Goal: Information Seeking & Learning: Learn about a topic

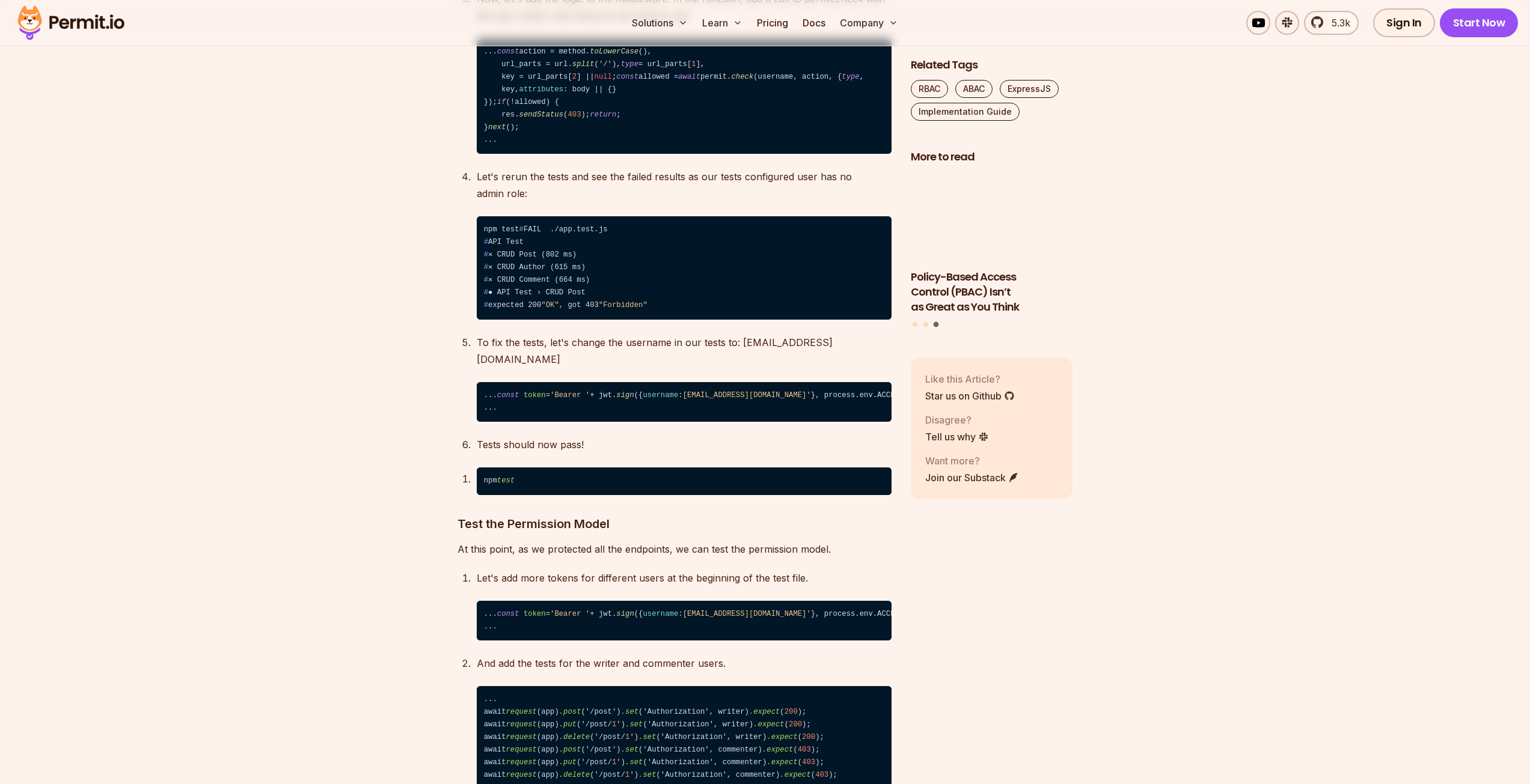
scroll to position [6509, 0]
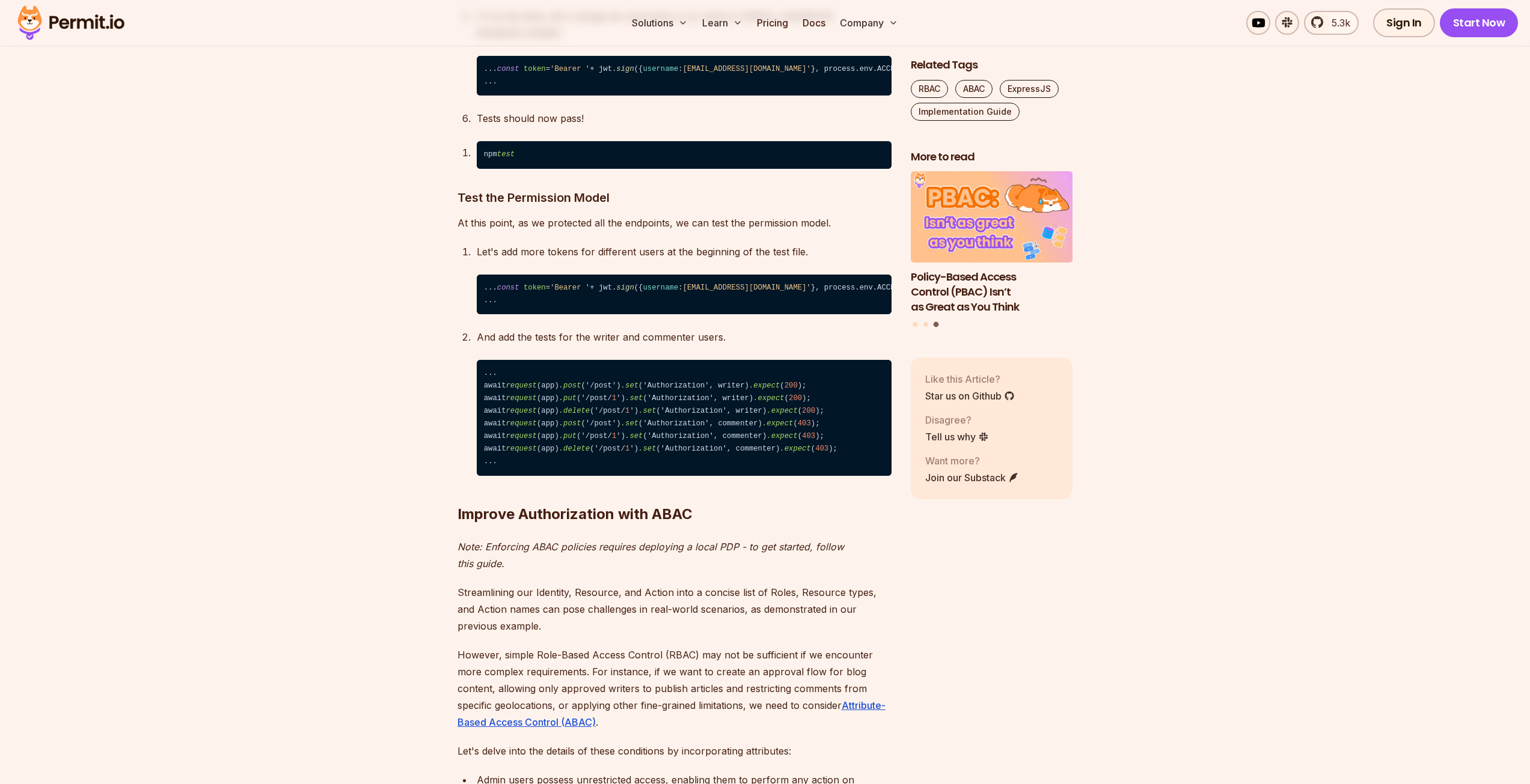
scroll to position [6710, 0]
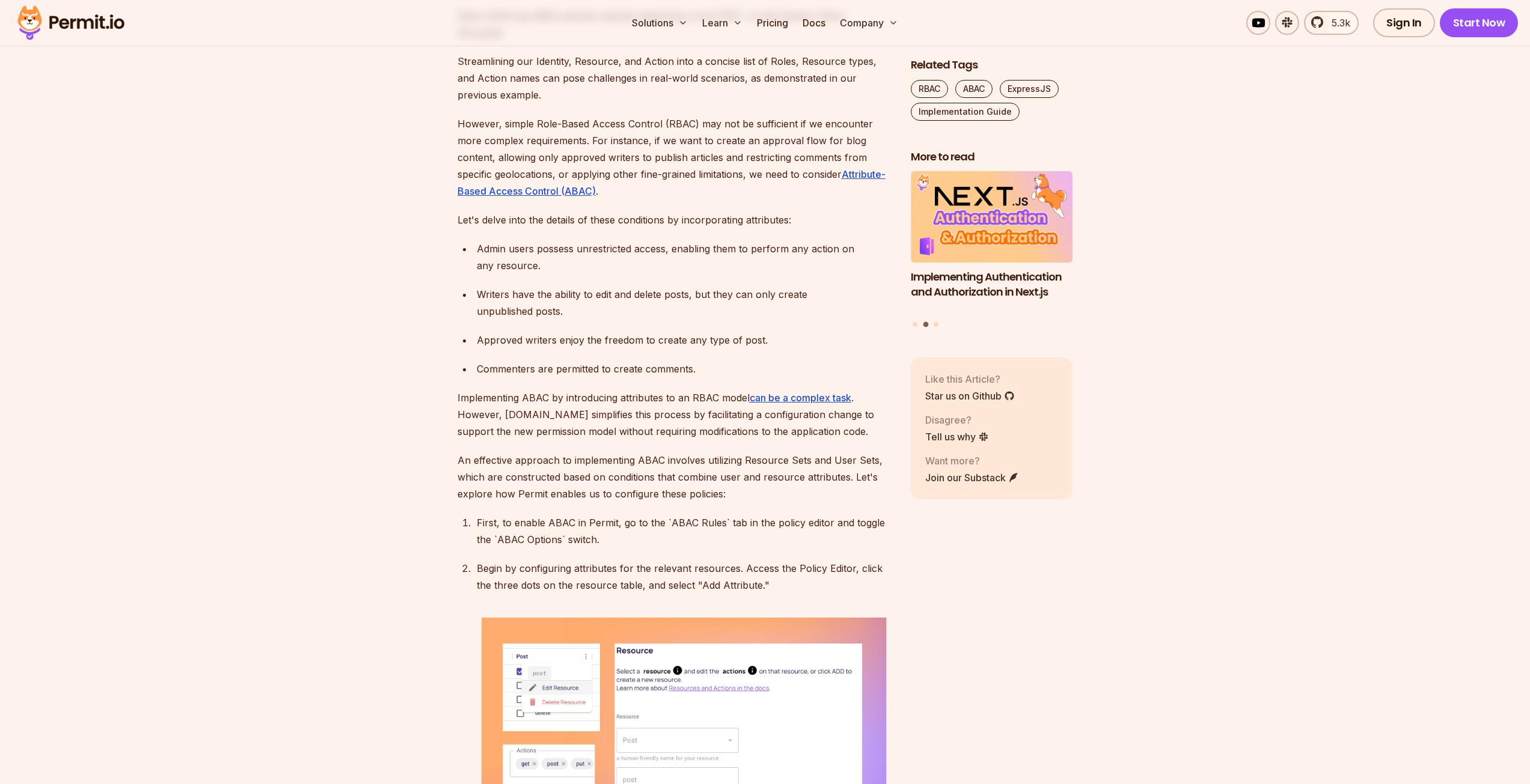
scroll to position [7210, 0]
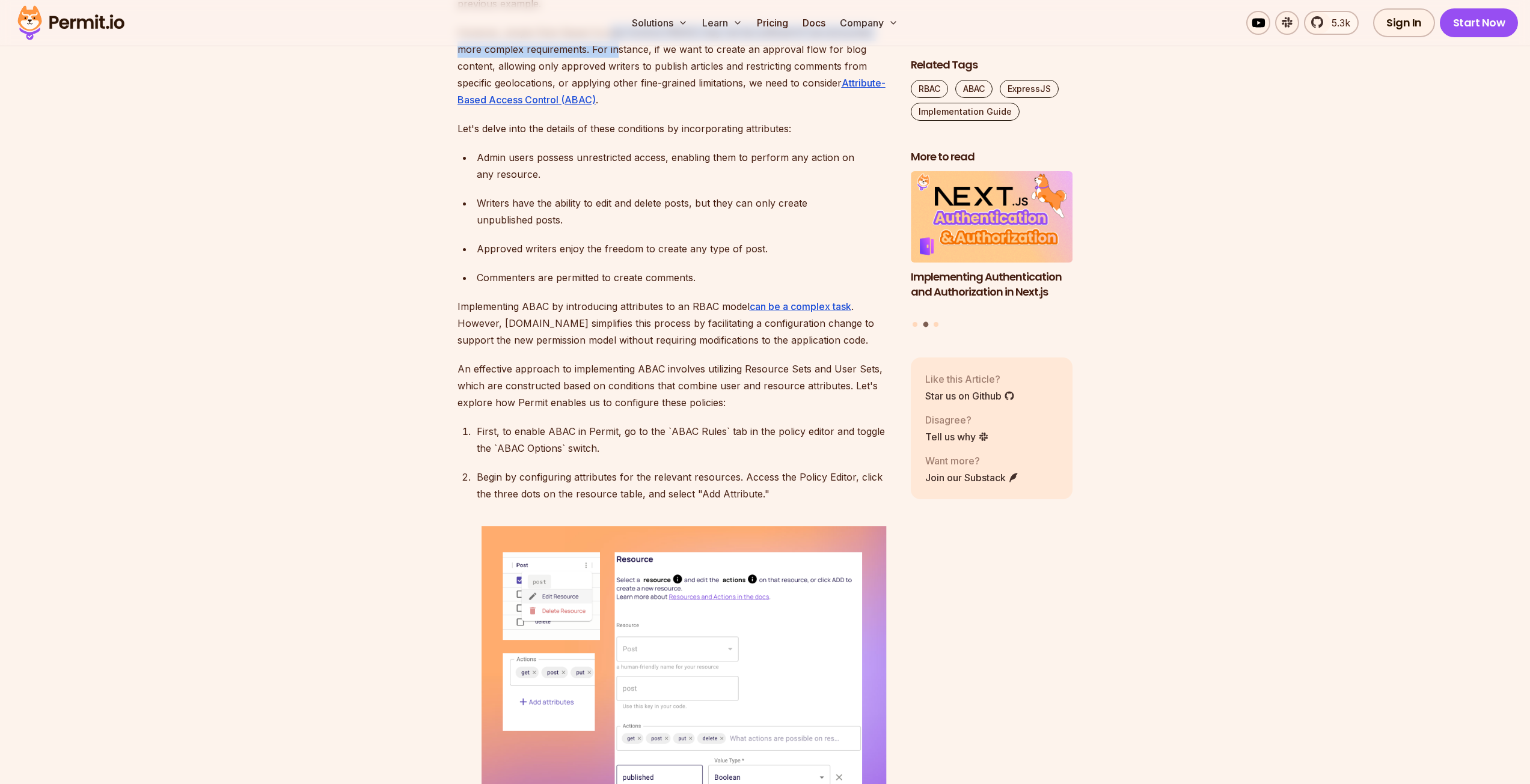
drag, startPoint x: 606, startPoint y: 551, endPoint x: 671, endPoint y: 564, distance: 66.3
click at [652, 108] on p "However, simple Role-Based Access Control (RBAC) may not be sufficient if we en…" at bounding box center [675, 66] width 434 height 84
click at [671, 108] on p "However, simple Role-Based Access Control (RBAC) may not be sufficient if we en…" at bounding box center [675, 66] width 434 height 84
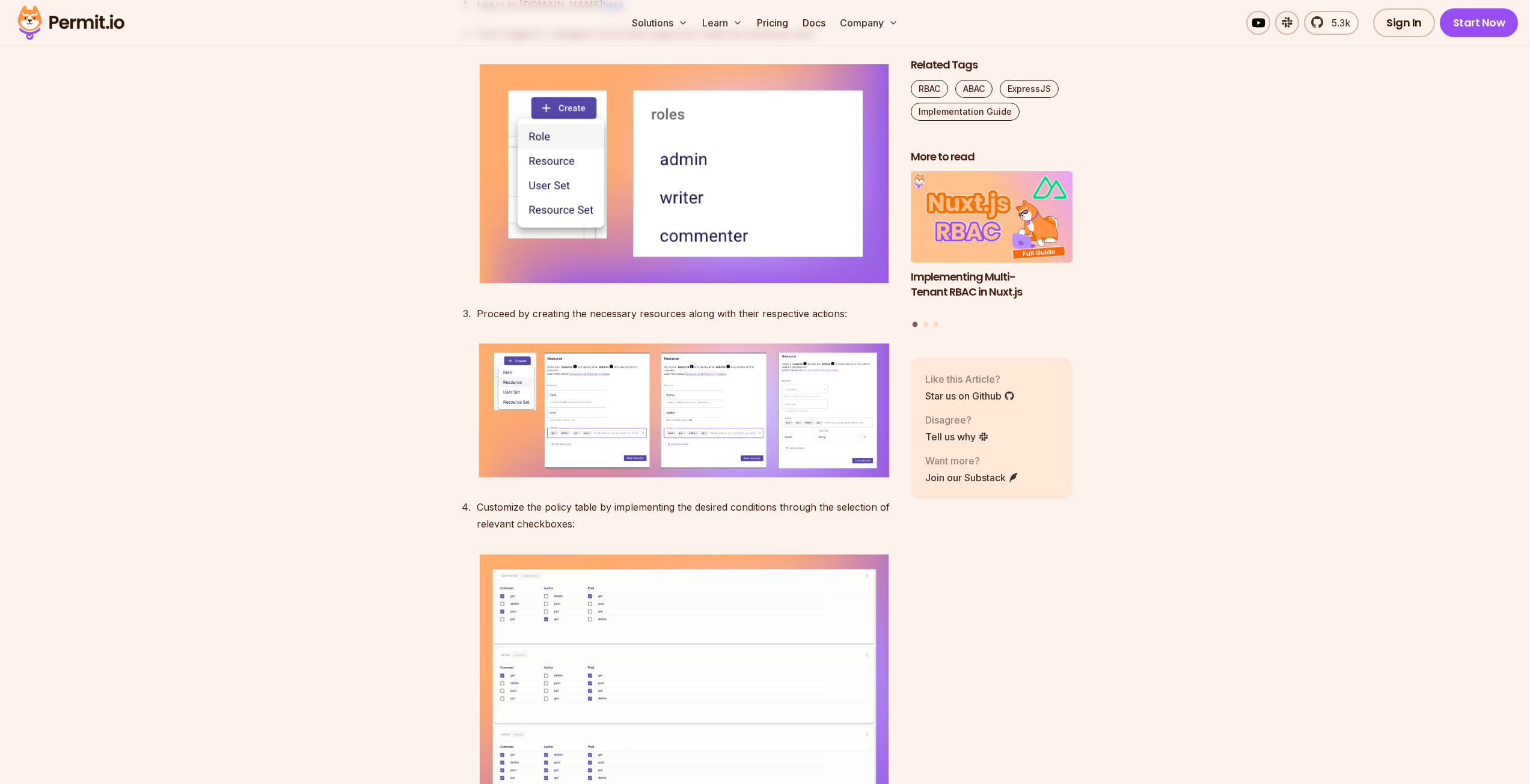
scroll to position [3705, 0]
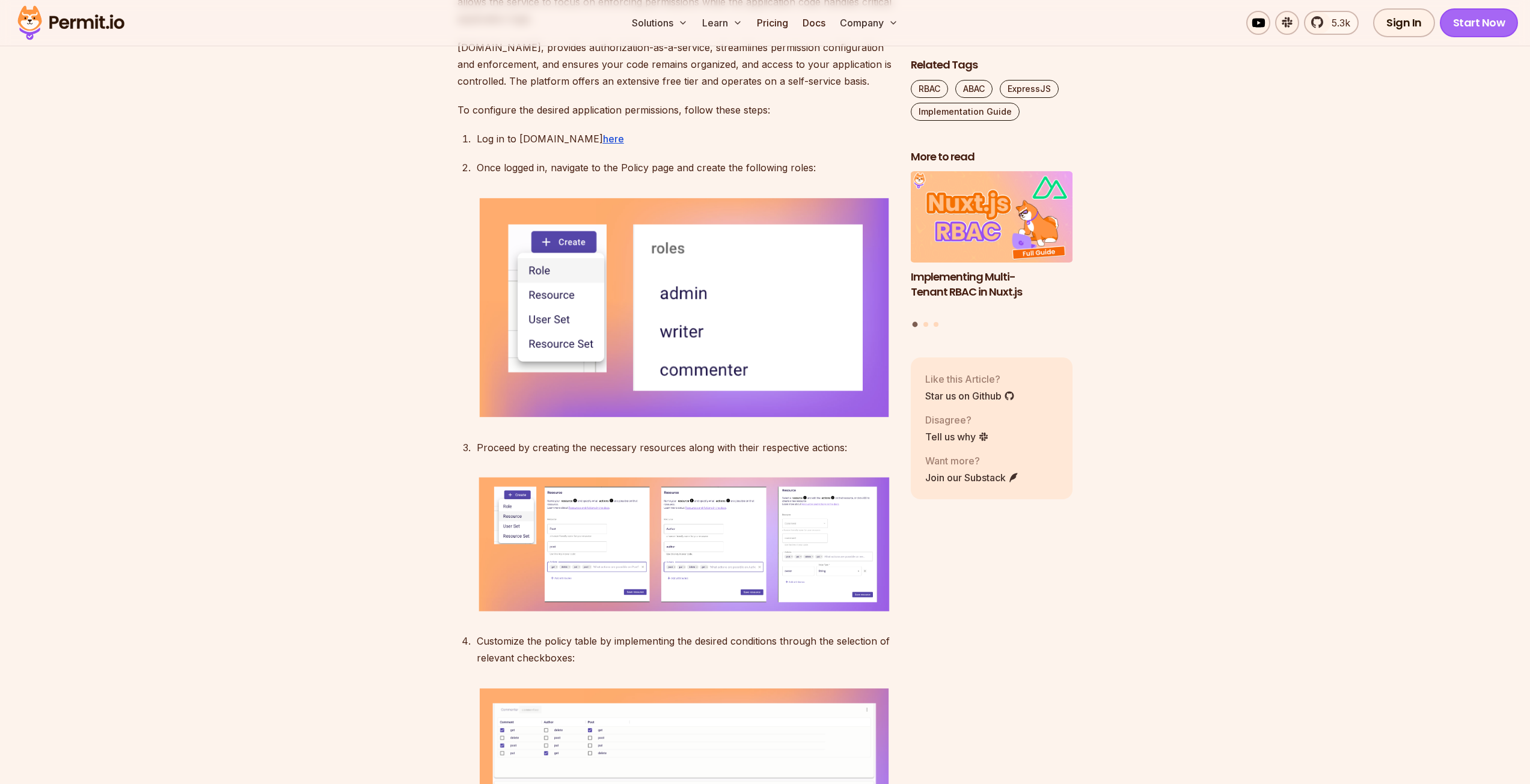
click at [1457, 24] on link "Start Now" at bounding box center [1479, 23] width 78 height 29
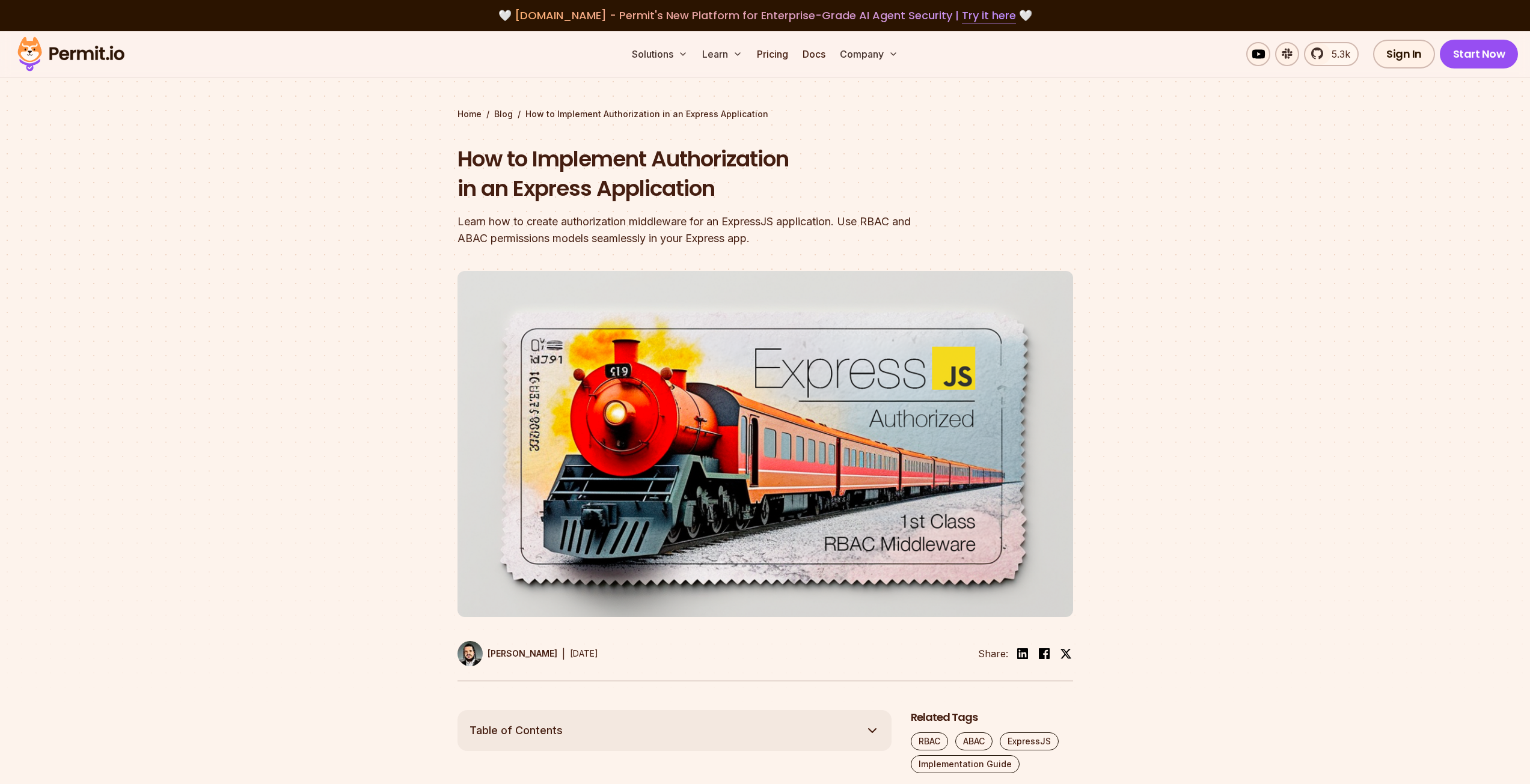
scroll to position [3705, 0]
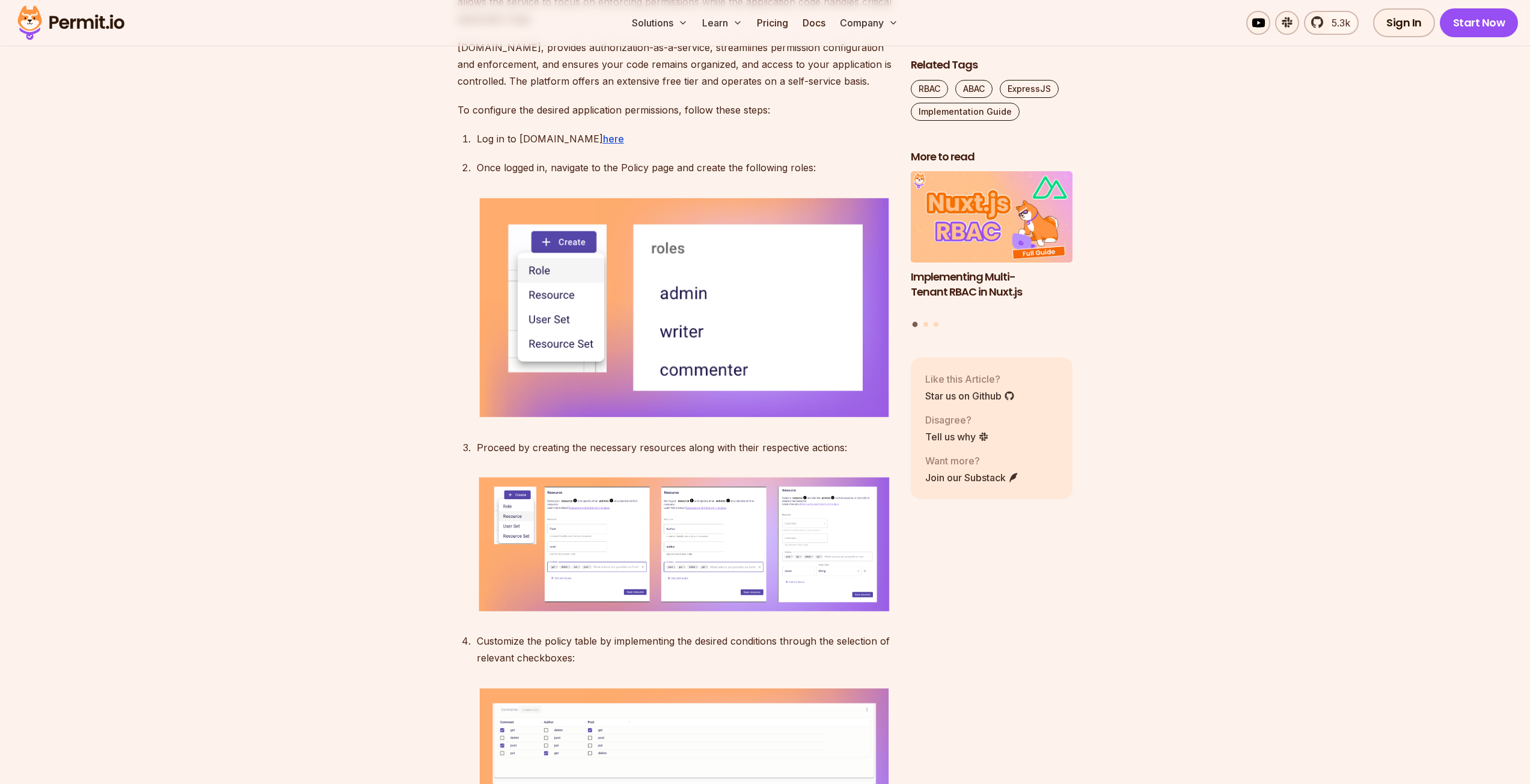
click at [80, 21] on img at bounding box center [71, 23] width 118 height 41
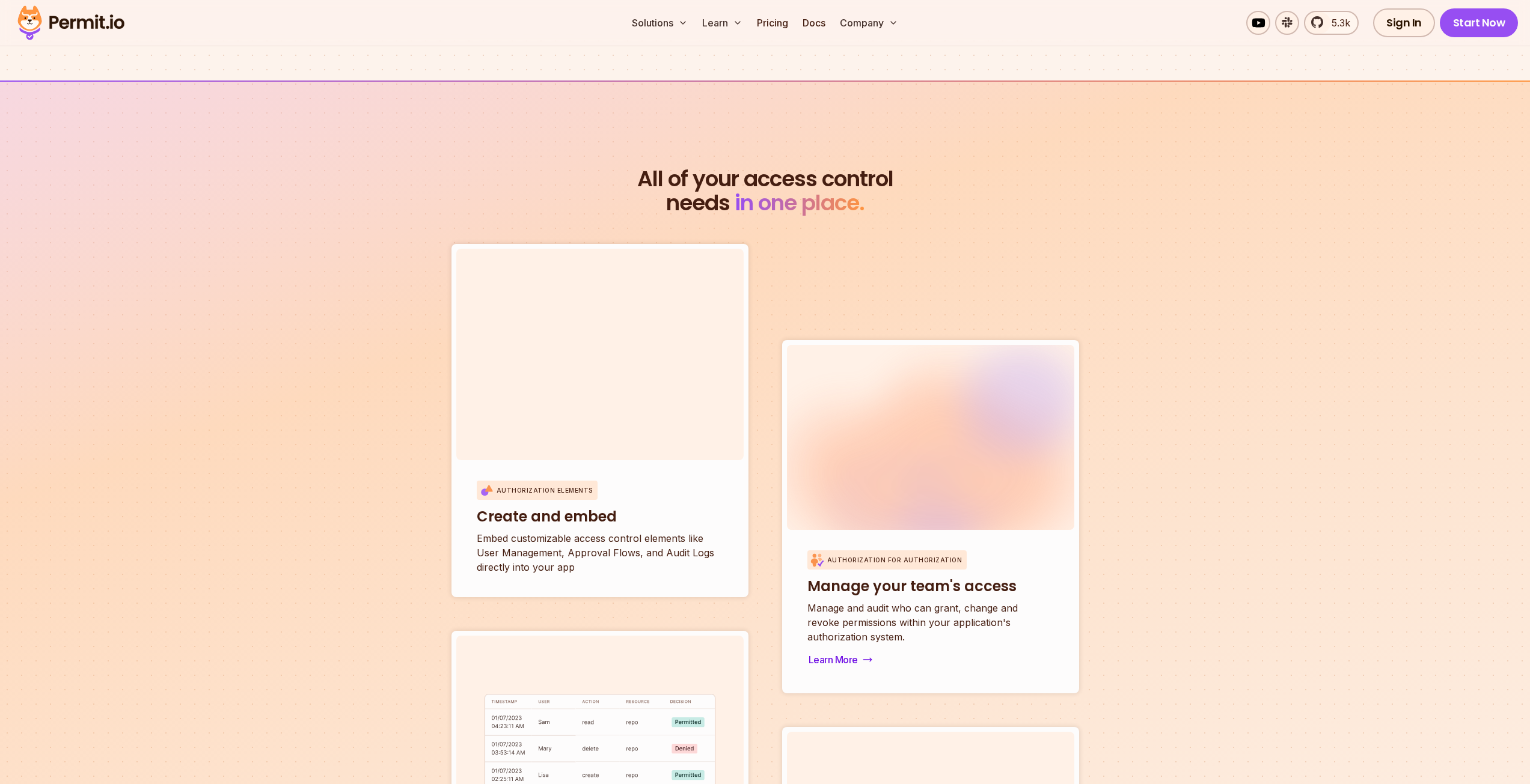
scroll to position [3506, 0]
